Goal: Subscribe to service/newsletter

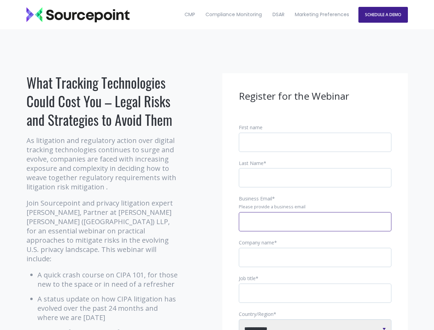
click at [315, 227] on input "Business Email *" at bounding box center [315, 221] width 153 height 19
